Goal: Information Seeking & Learning: Learn about a topic

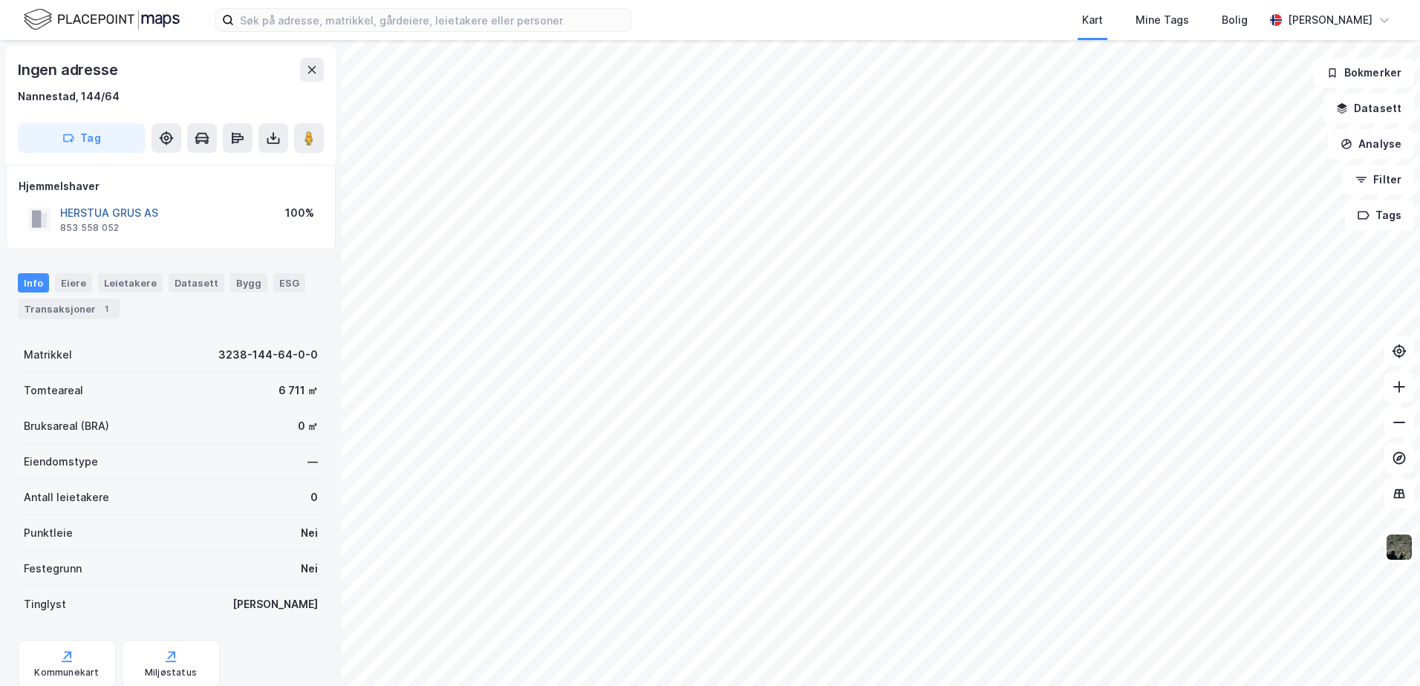
click at [0, 0] on button "HERSTUA GRUS AS" at bounding box center [0, 0] width 0 height 0
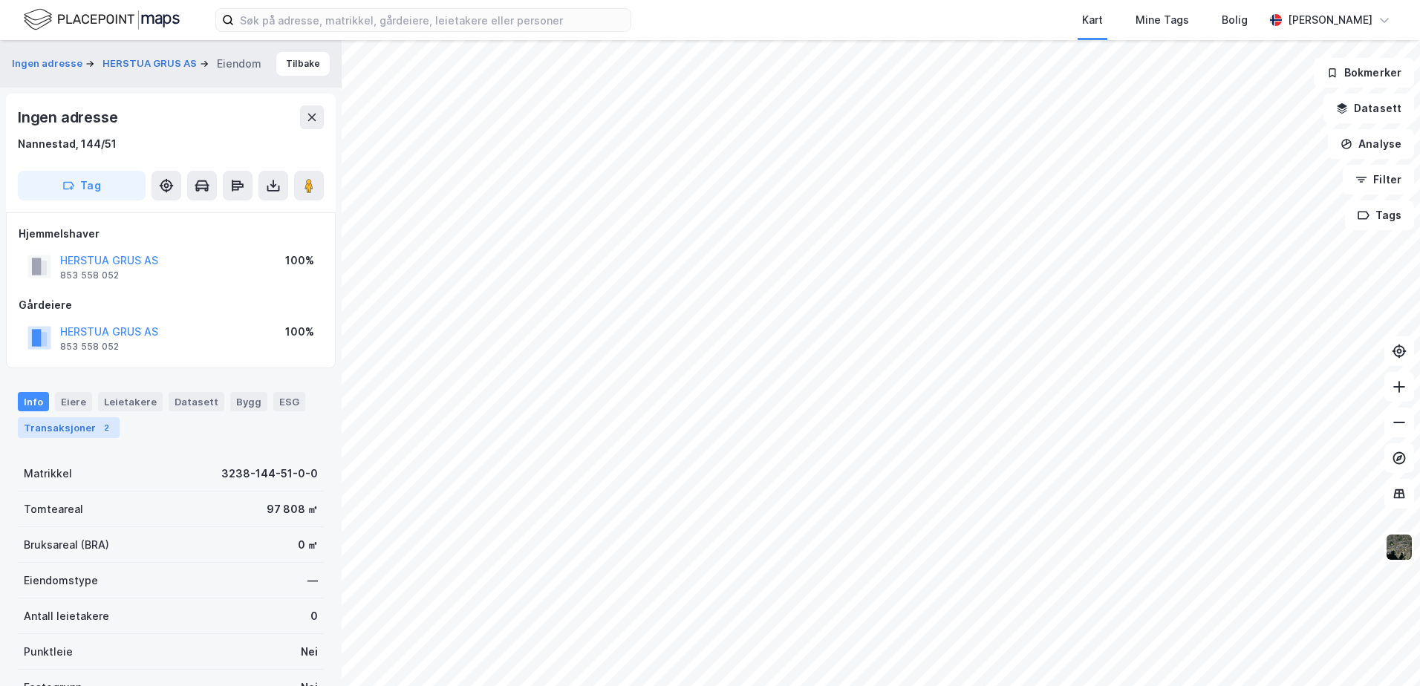
click at [55, 425] on div "Transaksjoner 2" at bounding box center [69, 427] width 102 height 21
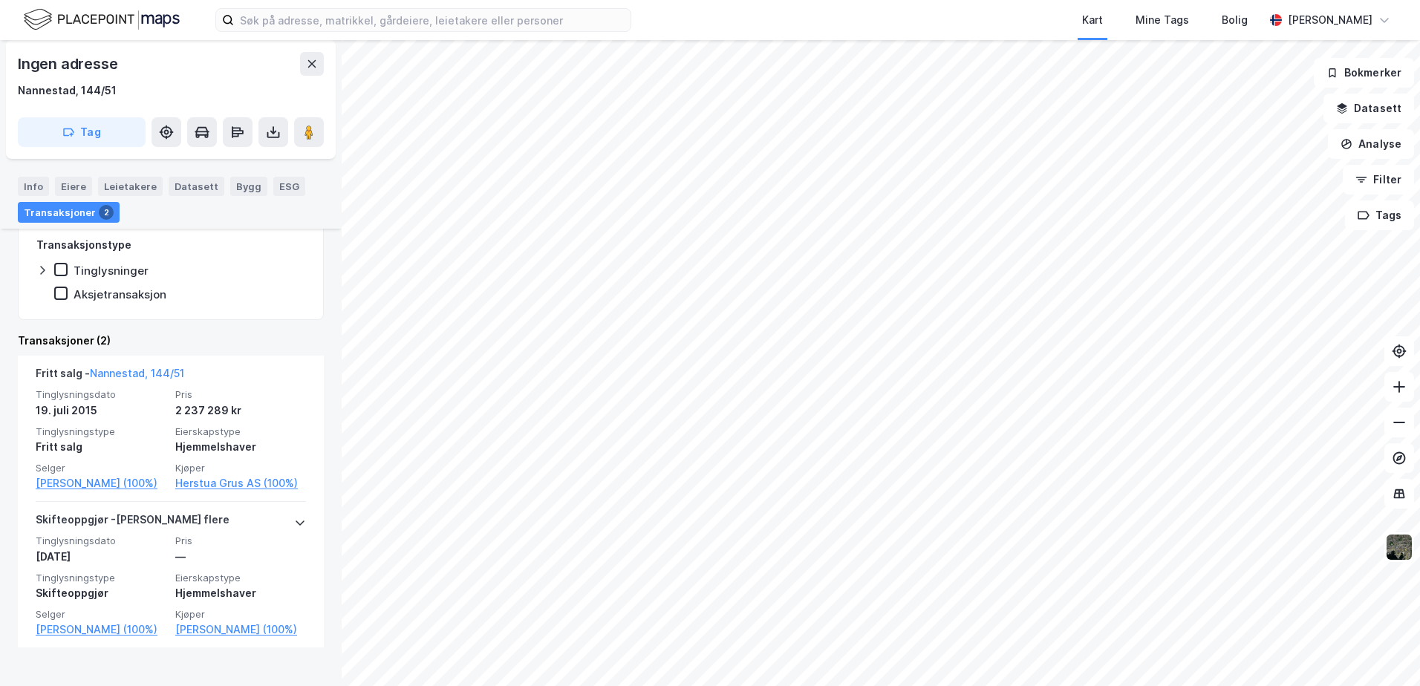
scroll to position [375, 0]
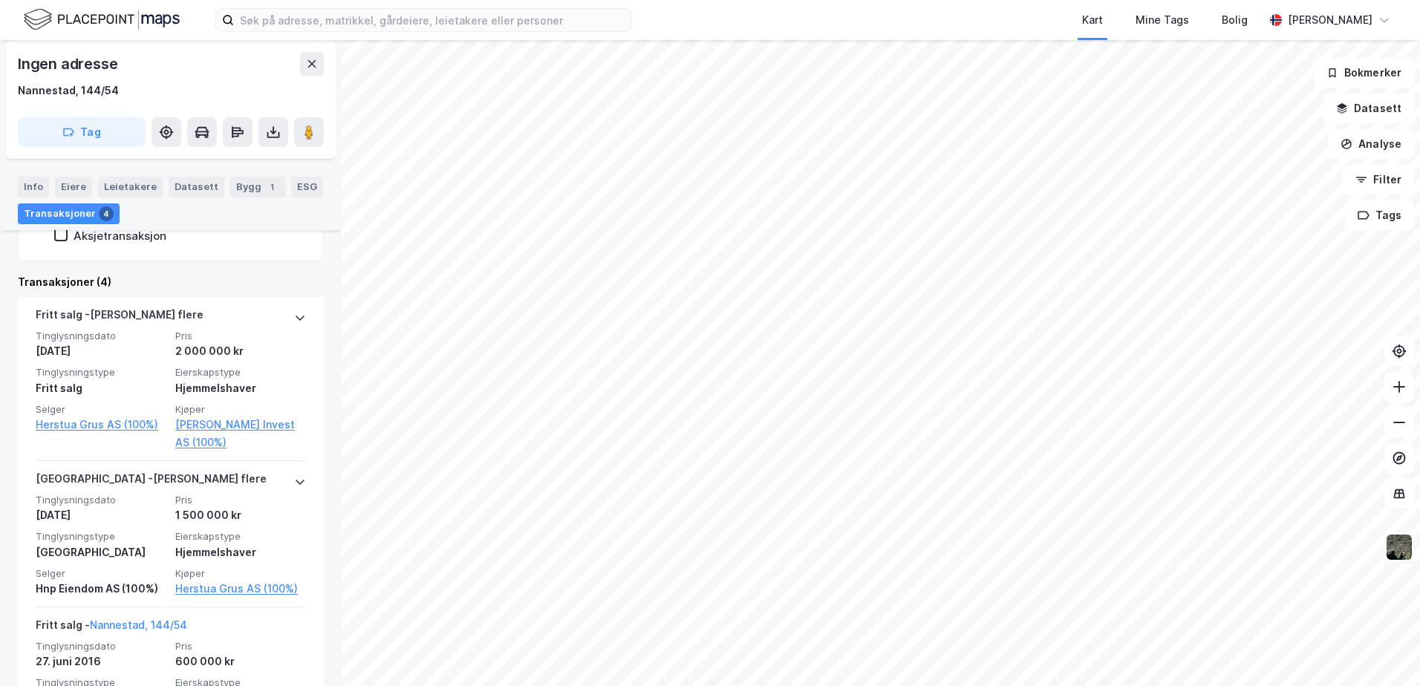
scroll to position [1, 0]
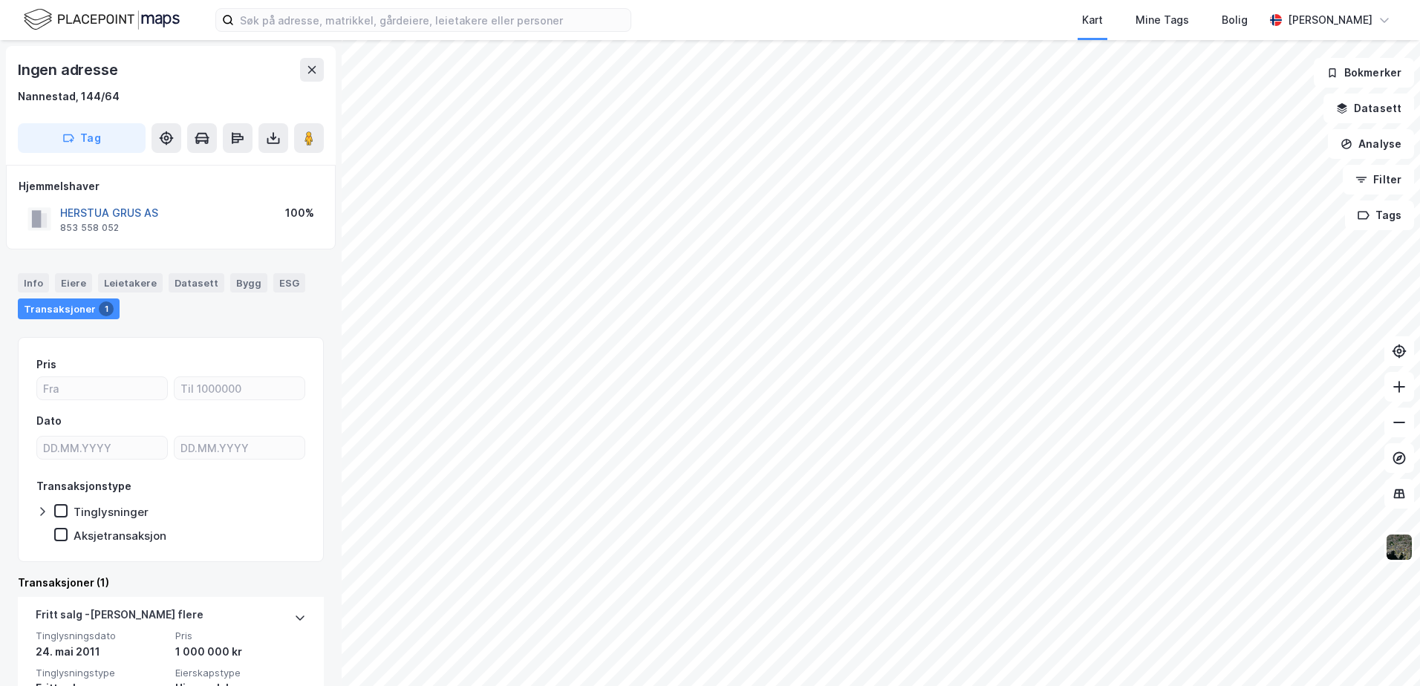
click at [0, 0] on button "HERSTUA GRUS AS" at bounding box center [0, 0] width 0 height 0
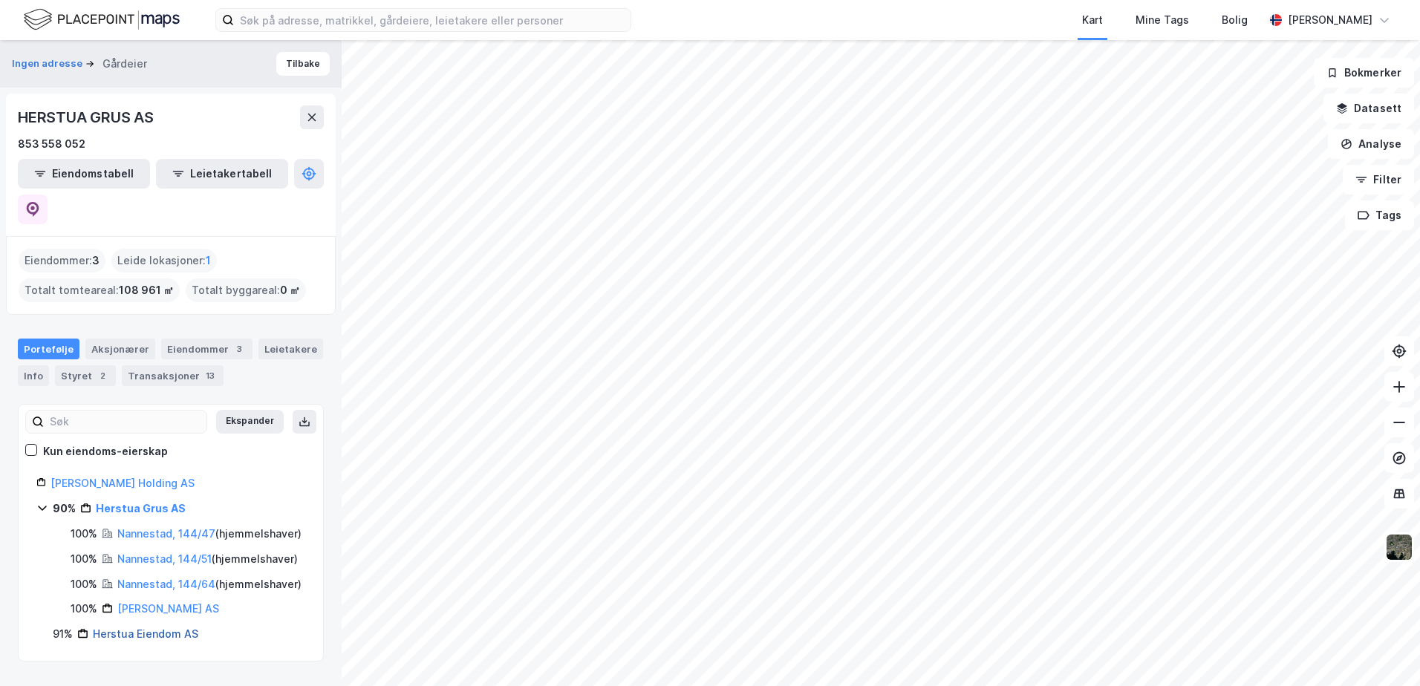
click at [140, 640] on link "Herstua Eiendom AS" at bounding box center [145, 634] width 105 height 13
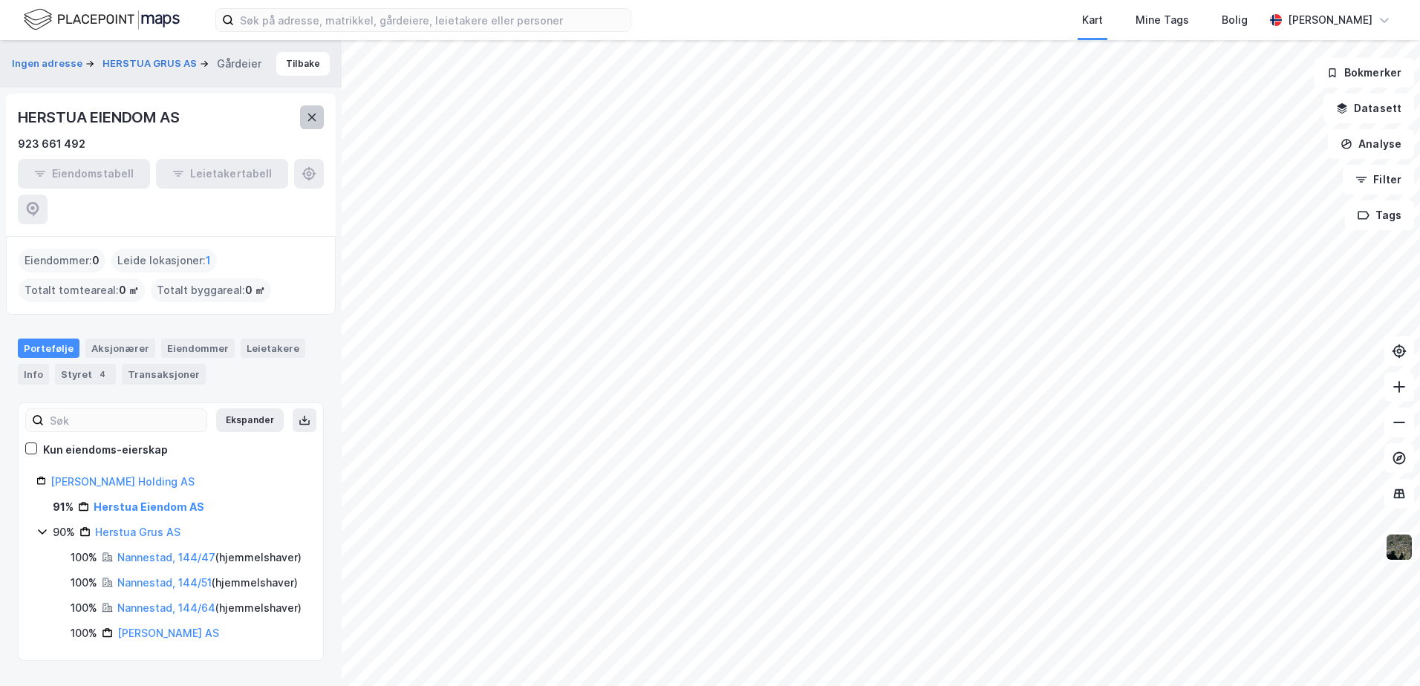
click at [313, 116] on icon at bounding box center [312, 117] width 8 height 7
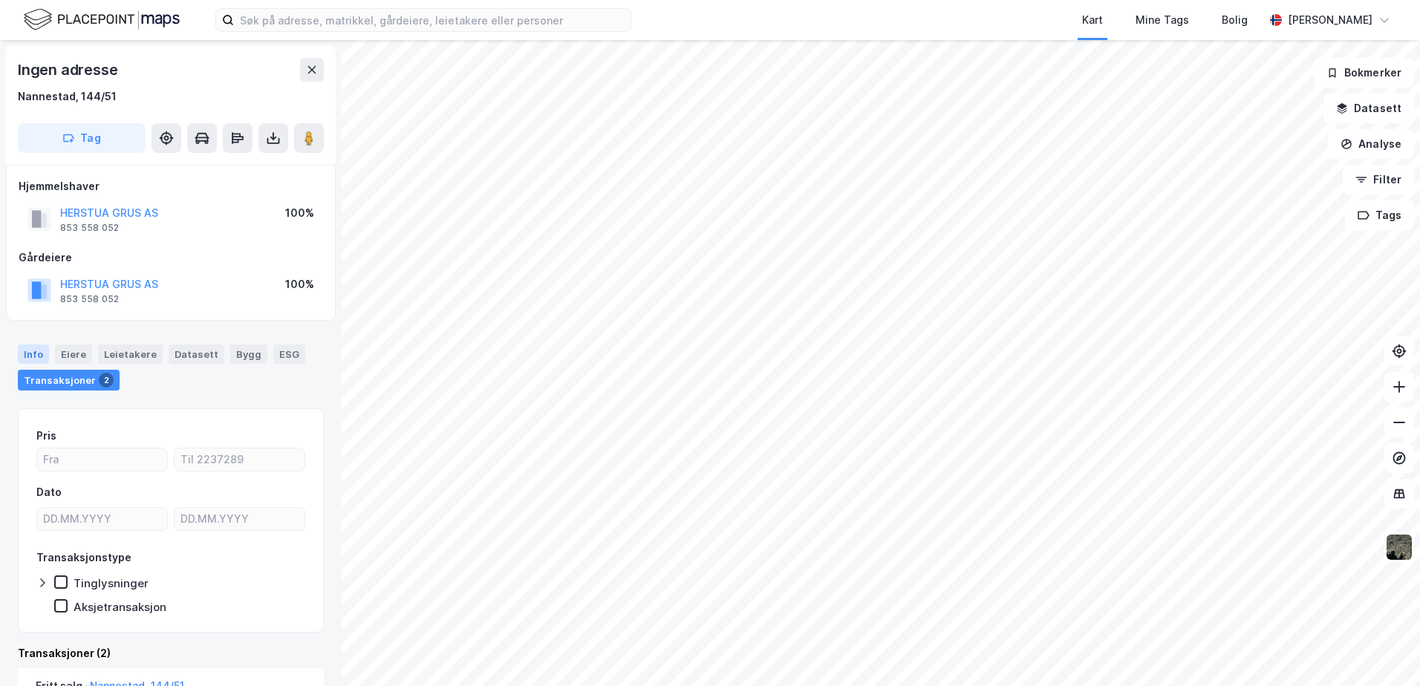
click at [21, 354] on div "Info" at bounding box center [33, 354] width 31 height 19
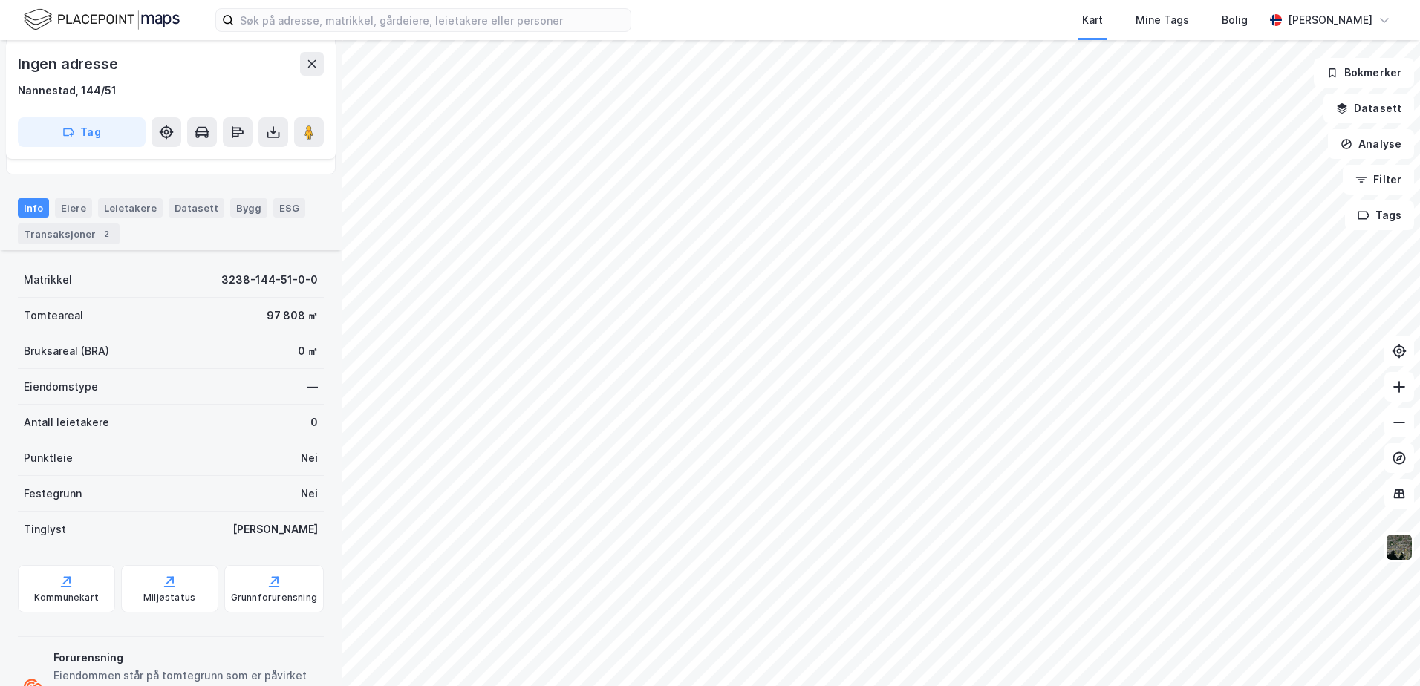
scroll to position [217, 0]
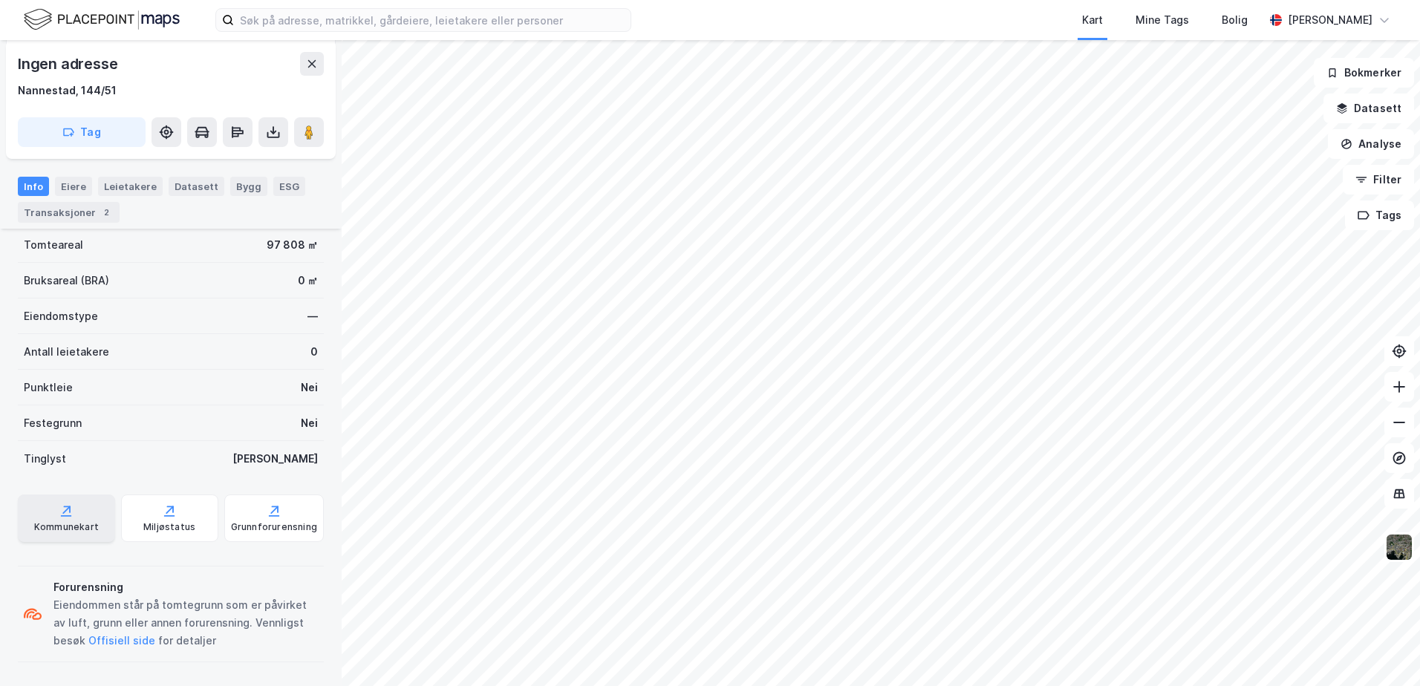
click at [68, 525] on div "Kommunekart" at bounding box center [66, 527] width 65 height 12
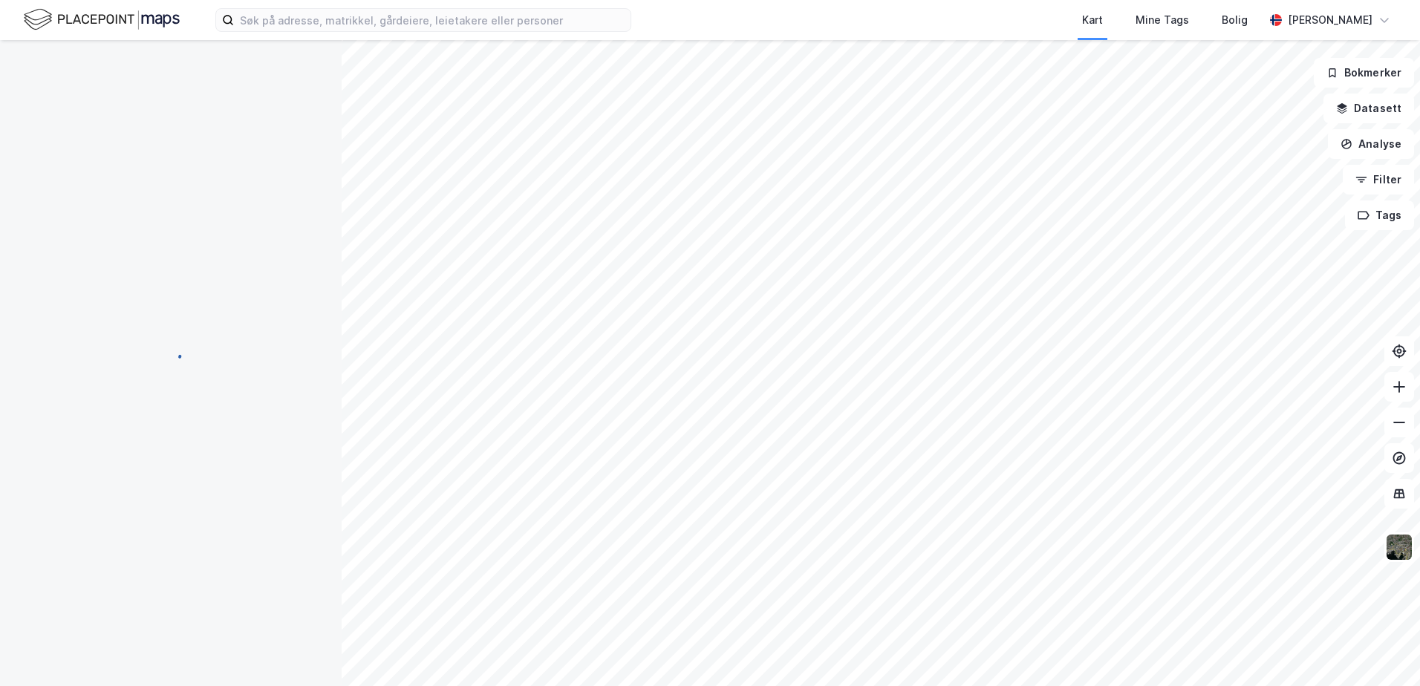
scroll to position [0, 0]
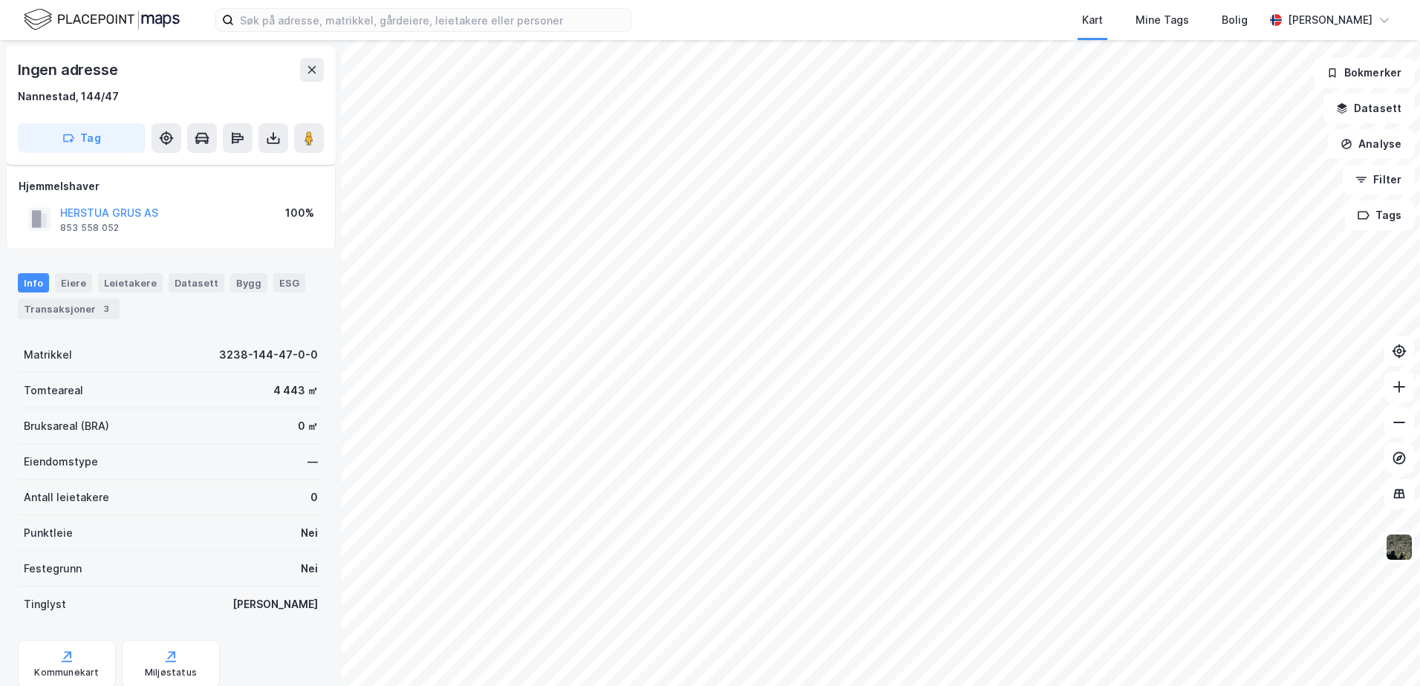
scroll to position [50, 0]
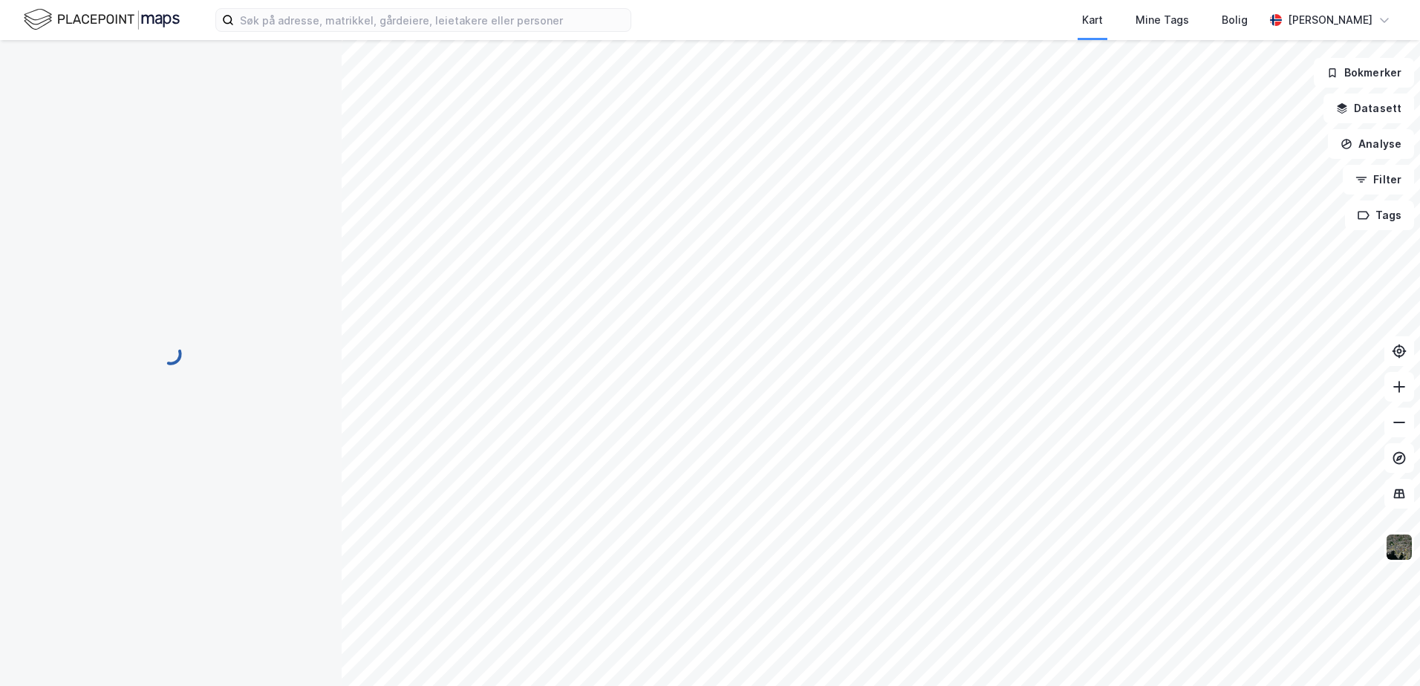
scroll to position [50, 0]
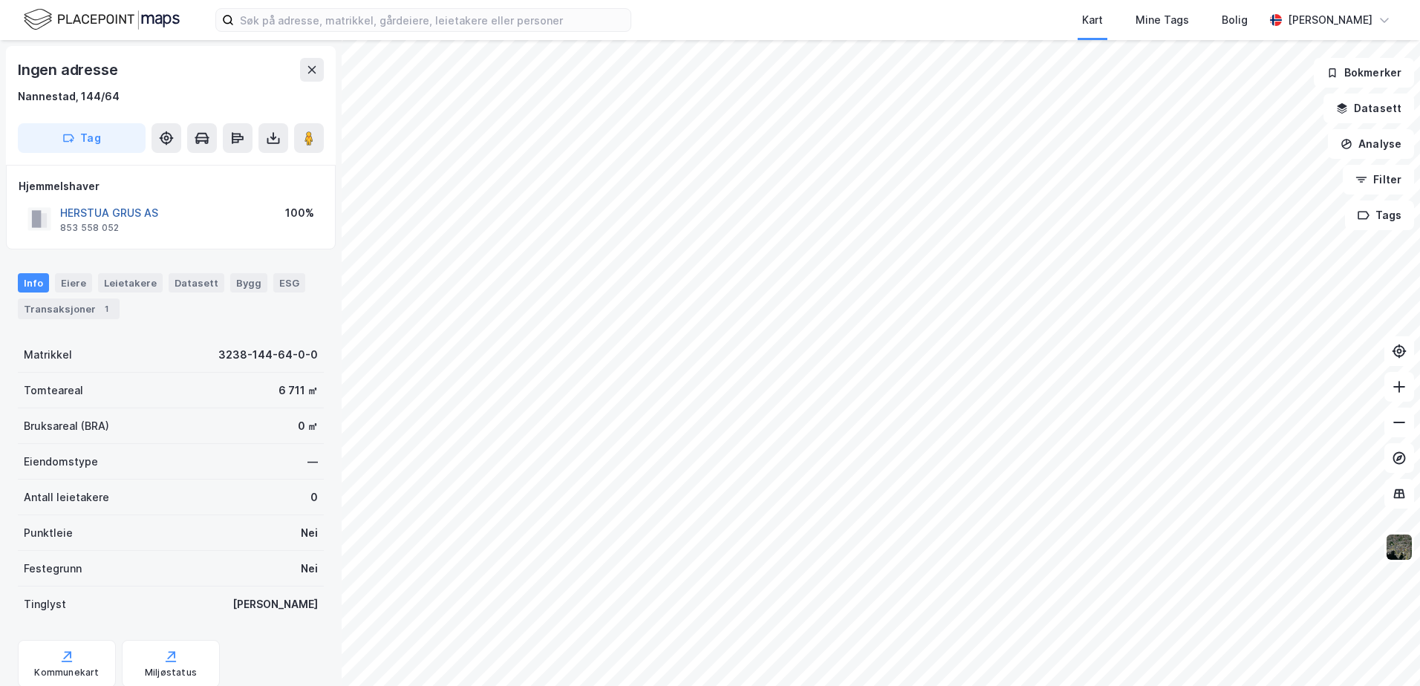
click at [0, 0] on button "HERSTUA GRUS AS" at bounding box center [0, 0] width 0 height 0
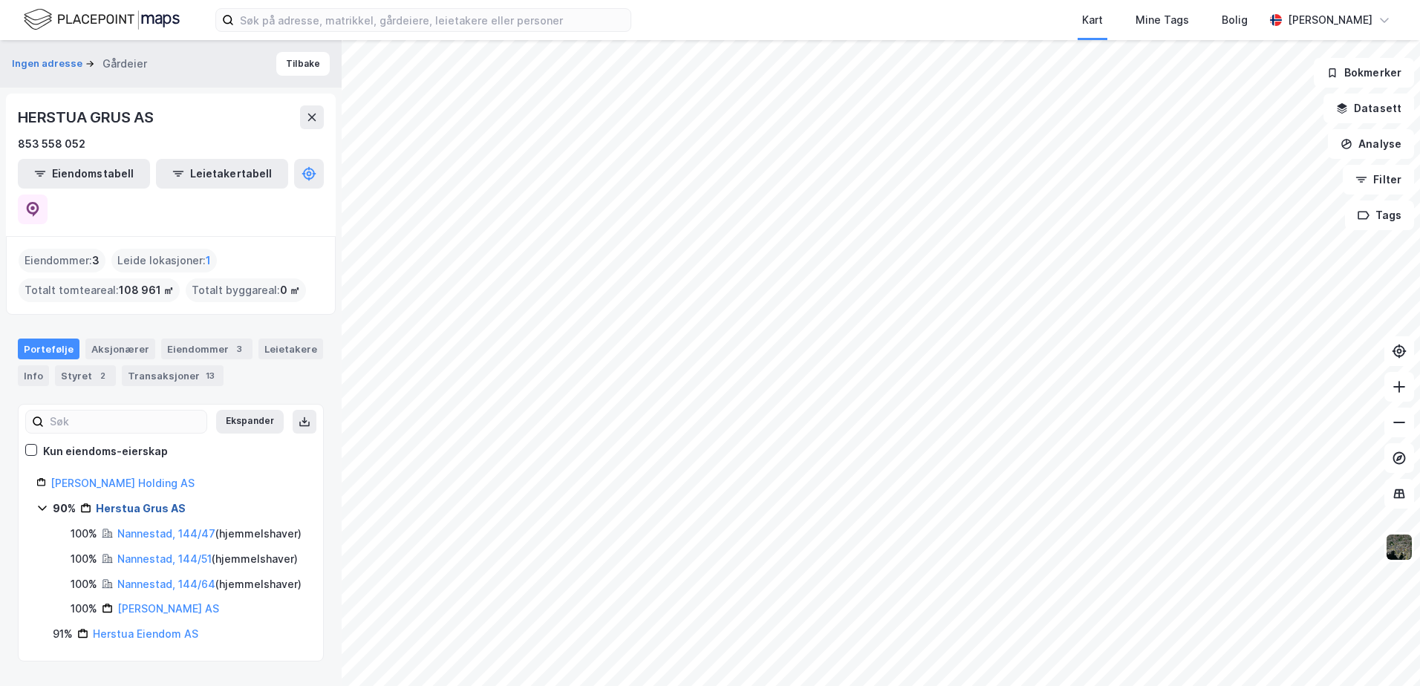
click at [118, 502] on link "Herstua Grus AS" at bounding box center [141, 508] width 90 height 13
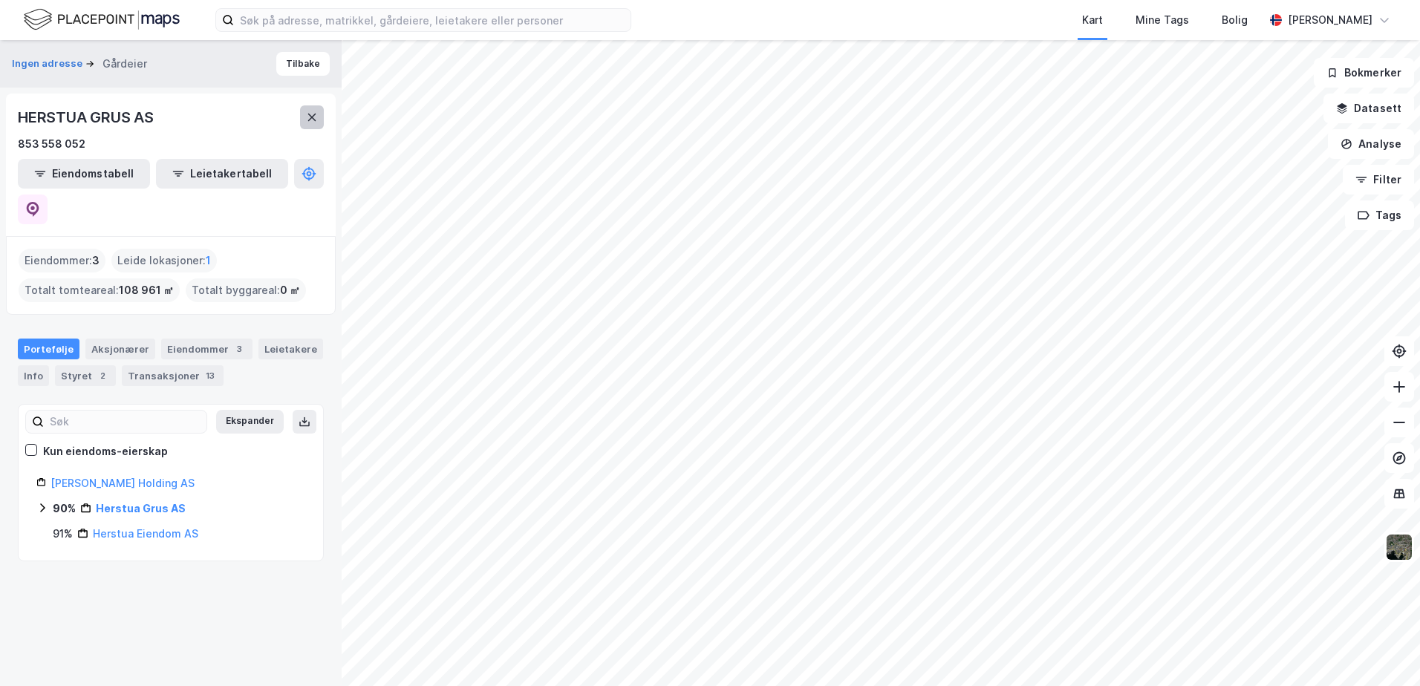
click at [315, 122] on icon at bounding box center [312, 117] width 12 height 12
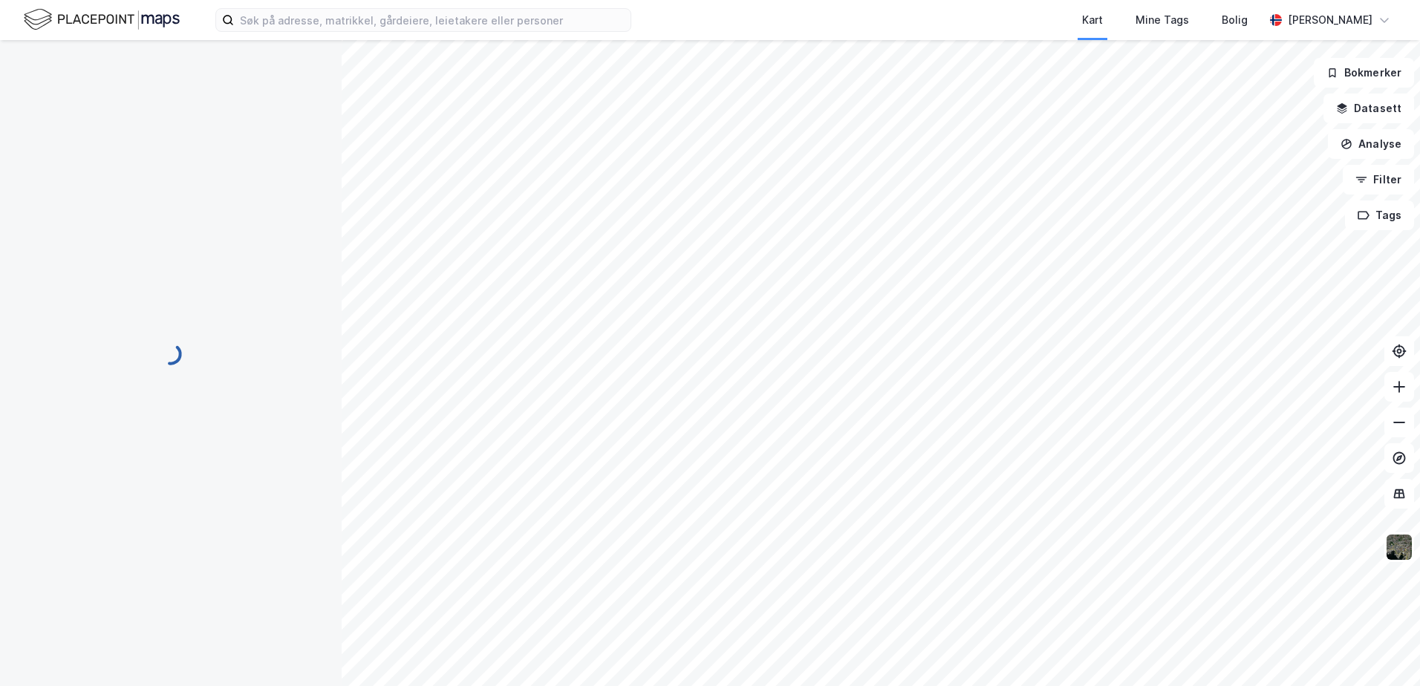
scroll to position [2, 0]
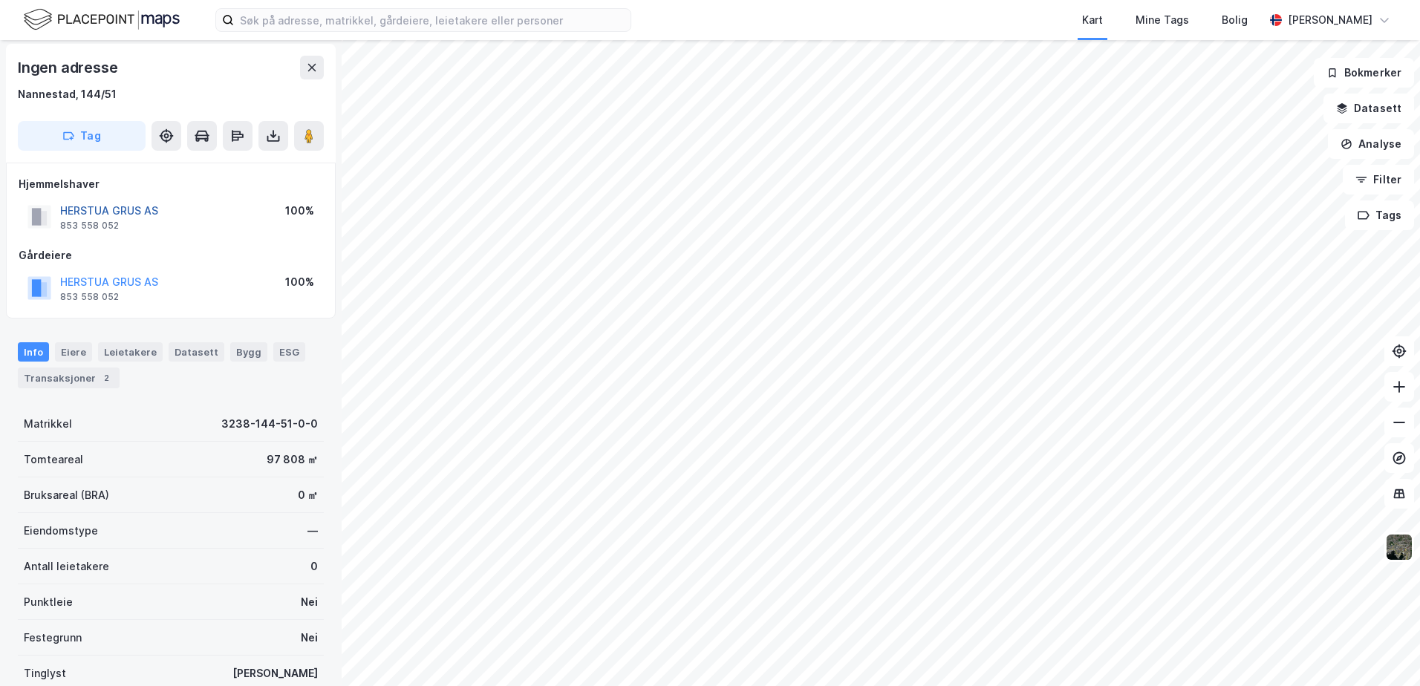
click at [0, 0] on button "HERSTUA GRUS AS" at bounding box center [0, 0] width 0 height 0
